Goal: Connect with others: Connect with others

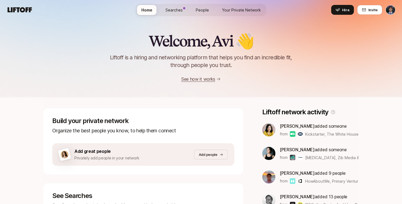
click at [241, 8] on span "Your Private Network" at bounding box center [241, 10] width 39 height 6
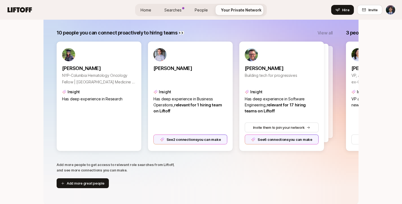
scroll to position [118, 0]
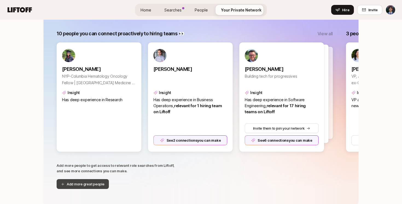
click at [88, 187] on button "Add more great people" at bounding box center [83, 184] width 52 height 10
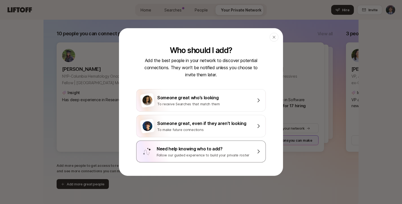
click at [200, 153] on div "Follow our guided experience to build your private roster" at bounding box center [205, 154] width 96 height 5
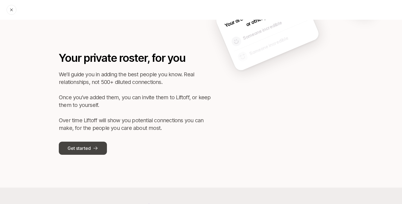
click at [91, 151] on button "Get started" at bounding box center [83, 148] width 48 height 13
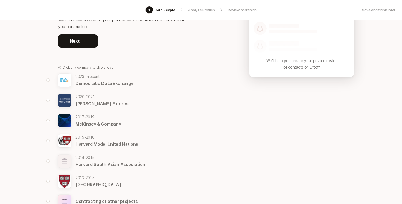
scroll to position [66, 0]
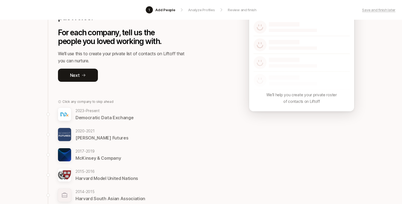
click at [89, 157] on p "McKinsey & Company" at bounding box center [98, 158] width 45 height 7
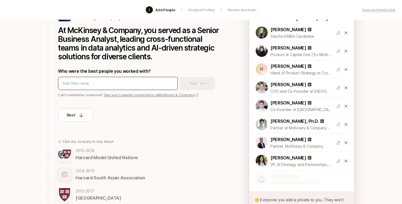
click at [109, 84] on input at bounding box center [118, 83] width 111 height 7
type input "josh chang"
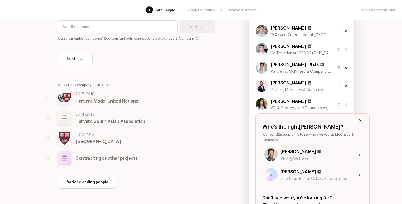
scroll to position [124, 0]
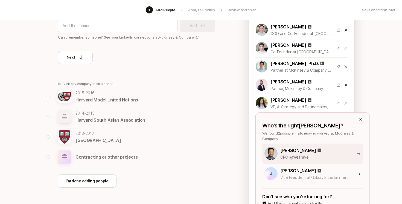
click at [292, 151] on p "Josh Chang" at bounding box center [299, 150] width 36 height 7
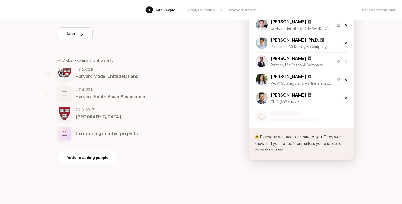
scroll to position [149, 0]
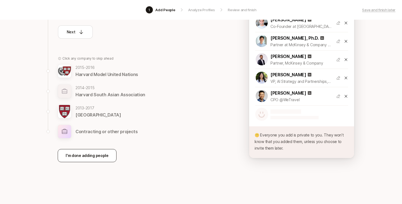
click at [83, 154] on p "I'm done adding people" at bounding box center [87, 155] width 43 height 7
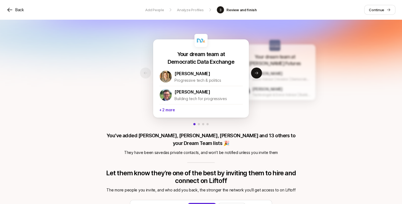
scroll to position [17, 0]
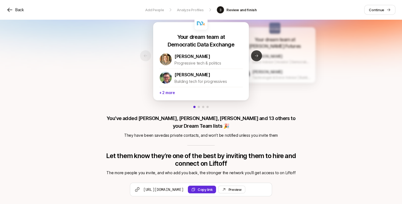
click at [255, 58] on icon at bounding box center [257, 56] width 4 height 4
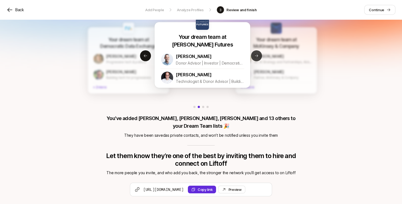
click at [255, 58] on icon at bounding box center [257, 56] width 4 height 4
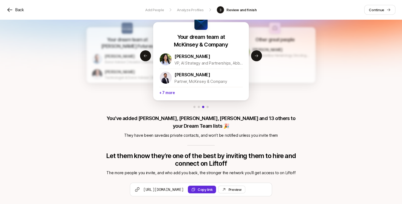
click at [164, 98] on div "Your dream team at McKinsey & Company Sarah H. Nam VP, AI Strategy and Partners…" at bounding box center [201, 66] width 96 height 67
click at [164, 96] on p "+ 7 more" at bounding box center [201, 92] width 84 height 10
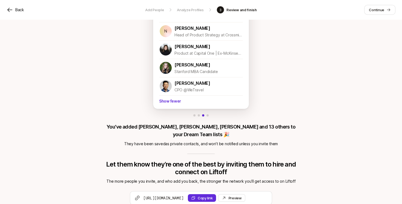
scroll to position [146, 0]
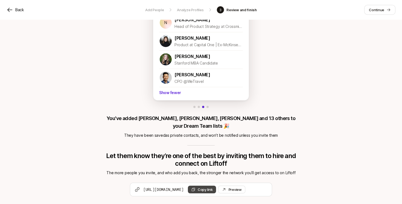
click at [216, 186] on button "Copy link" at bounding box center [202, 190] width 28 height 8
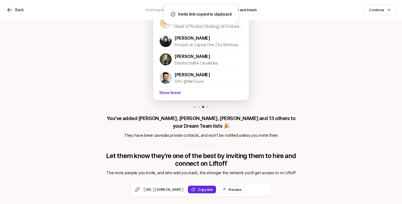
click at [177, 187] on span "[URL][DOMAIN_NAME]" at bounding box center [163, 189] width 40 height 5
click at [216, 186] on button "Copy link" at bounding box center [202, 190] width 28 height 8
click at [242, 187] on div "Preview Invite" at bounding box center [235, 189] width 13 height 5
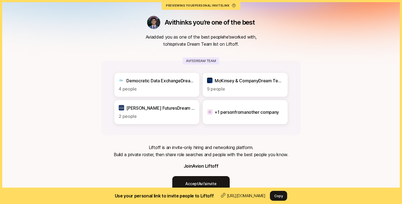
scroll to position [21, 0]
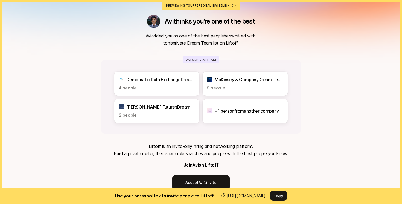
click at [90, 103] on div "[PERSON_NAME] thinks you’re one of the best Avi added you as one of the best pe…" at bounding box center [201, 95] width 402 height 233
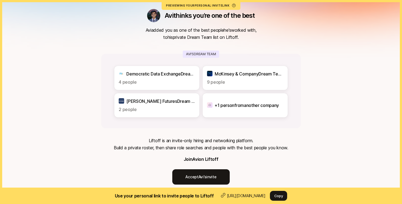
scroll to position [33, 0]
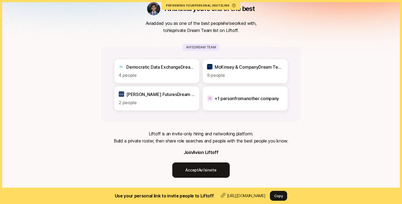
click at [215, 78] on p "9 people" at bounding box center [245, 75] width 76 height 7
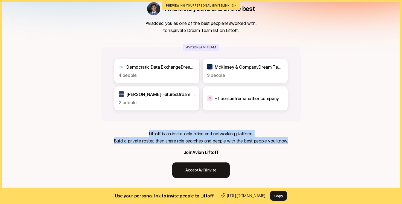
drag, startPoint x: 91, startPoint y: 127, endPoint x: 100, endPoint y: 163, distance: 36.9
click at [99, 161] on div "[PERSON_NAME] thinks you’re one of the best Avi added you as one of the best pe…" at bounding box center [201, 83] width 402 height 233
click at [100, 163] on div "[PERSON_NAME] thinks you’re one of the best Avi added you as one of the best pe…" at bounding box center [201, 83] width 402 height 233
